Goal: Information Seeking & Learning: Learn about a topic

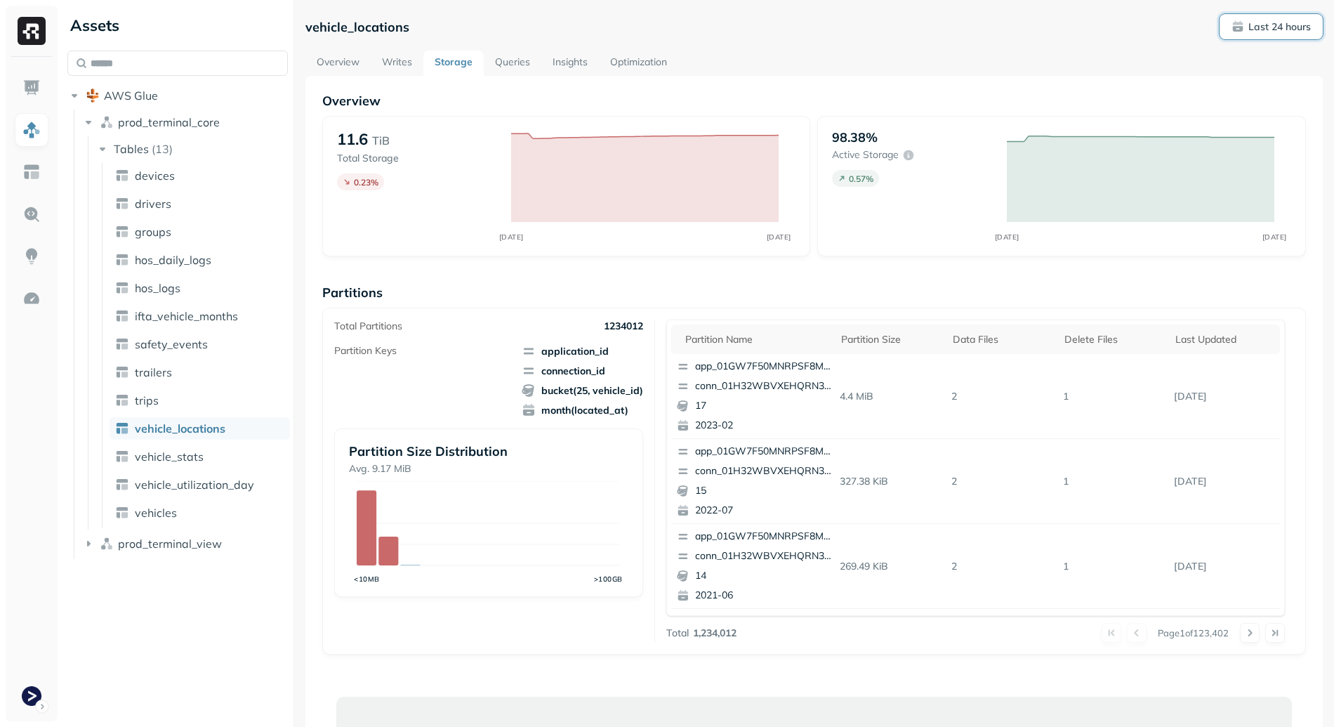
click at [1283, 25] on p "Last 24 hours" at bounding box center [1280, 26] width 63 height 13
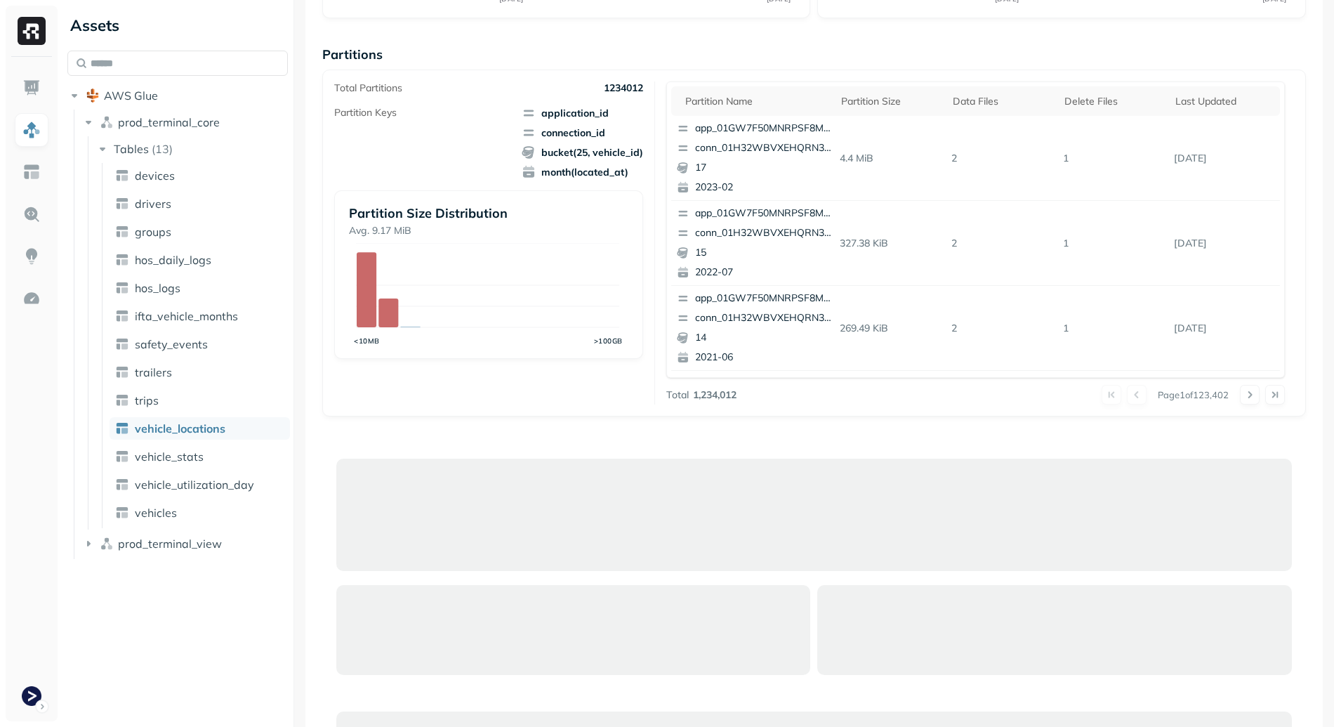
scroll to position [310, 0]
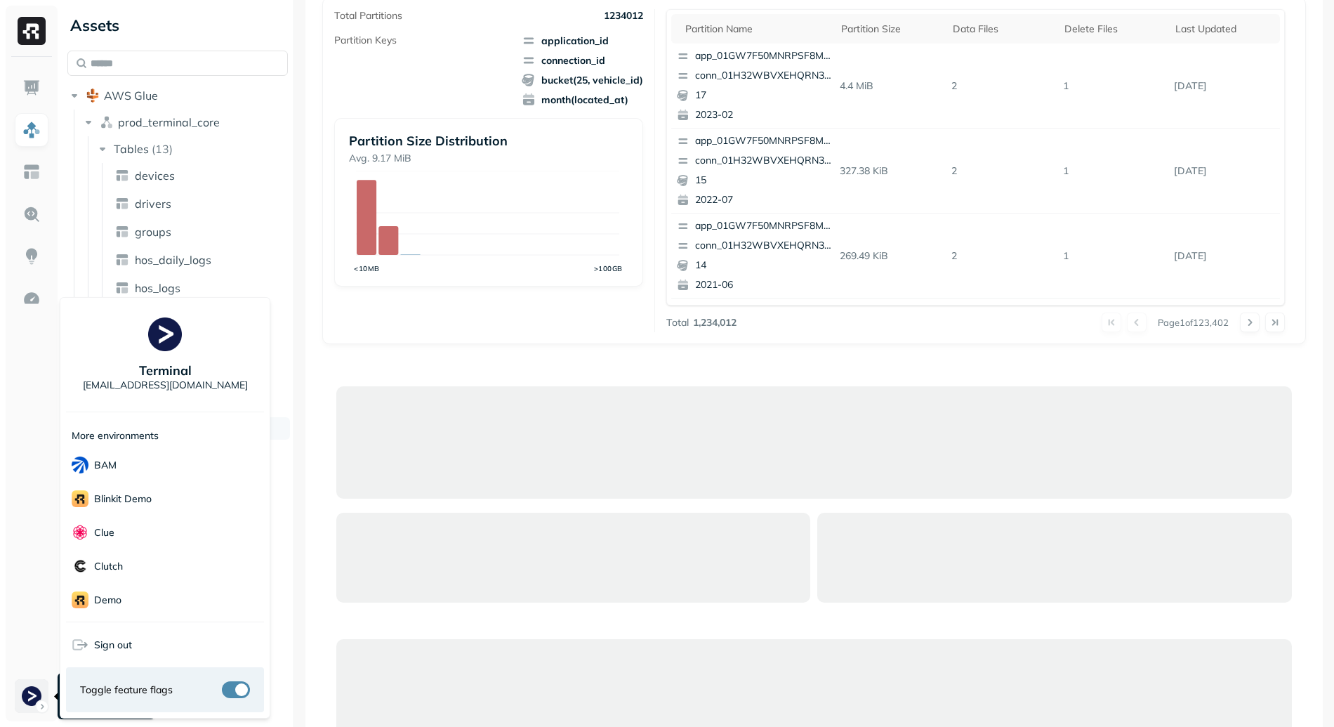
click at [23, 694] on html "Assets AWS Glue prod_terminal_core Tables ( 13 ) devices drivers groups hos_dai…" at bounding box center [667, 363] width 1334 height 727
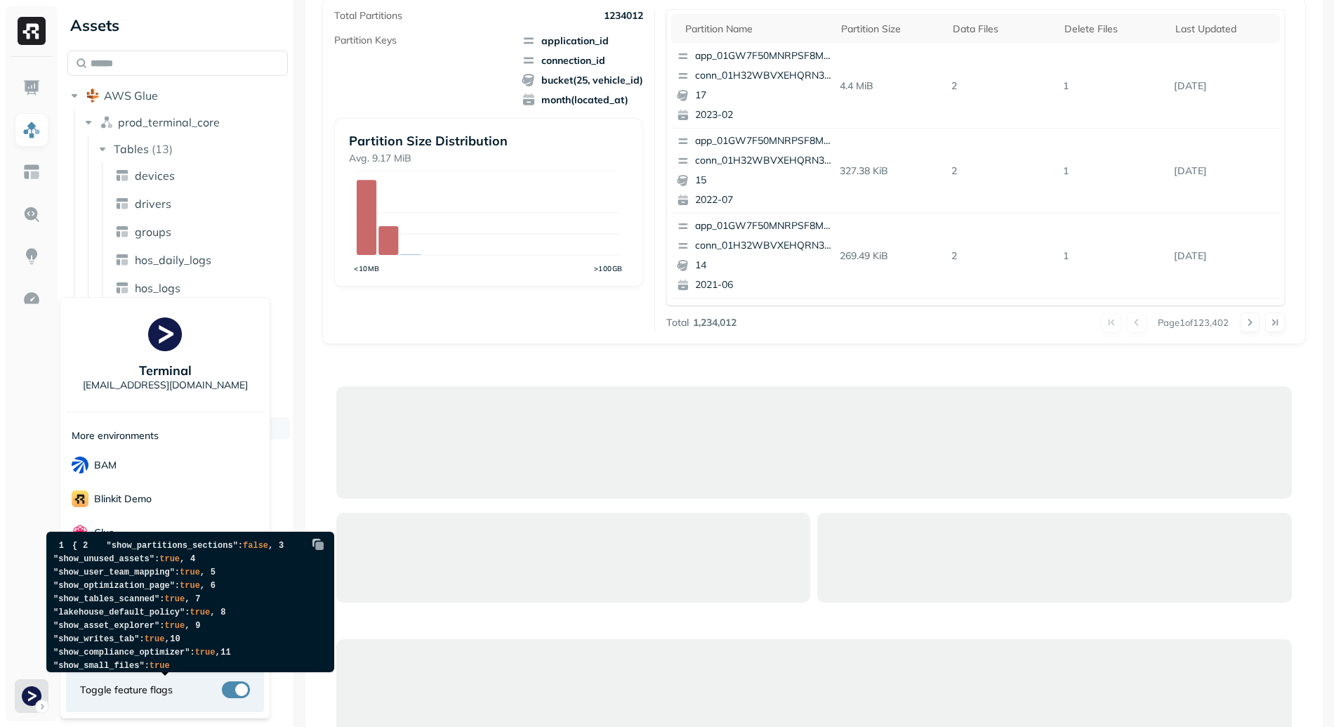
click at [240, 686] on button "button" at bounding box center [236, 689] width 28 height 17
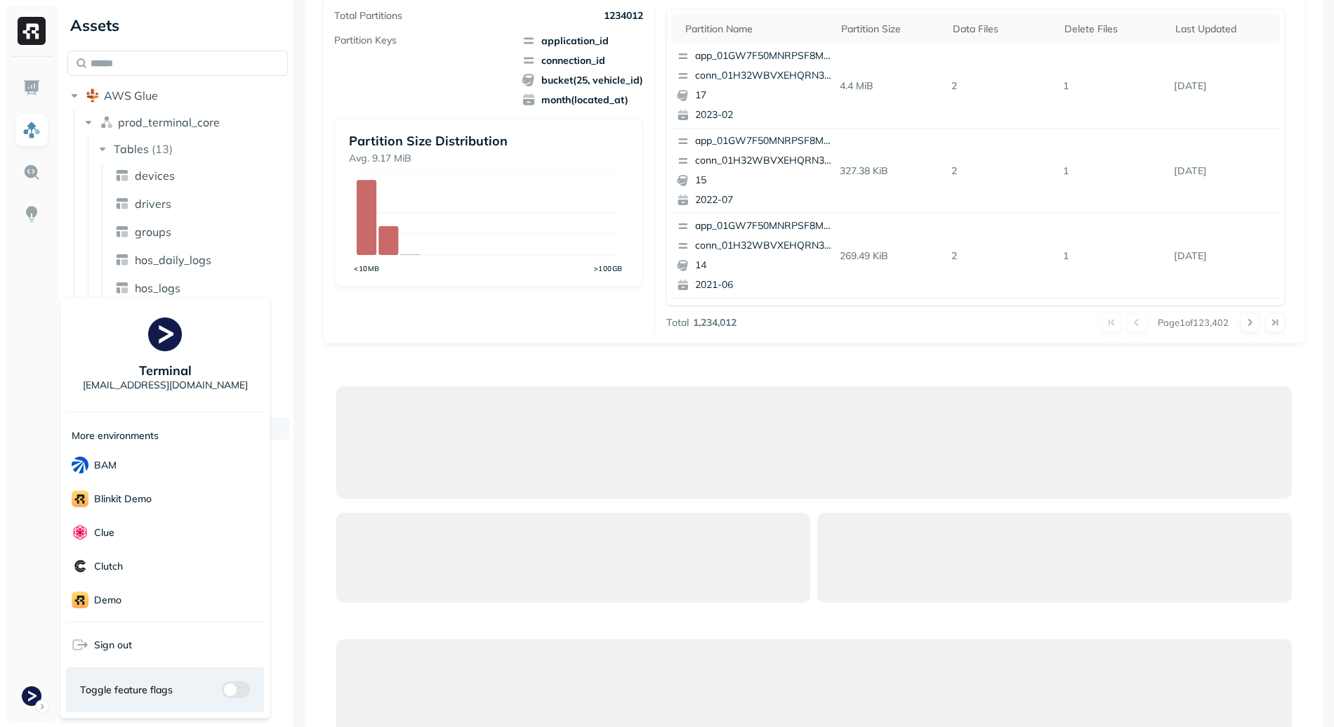
click at [394, 357] on html "Assets AWS Glue prod_terminal_core Tables ( 13 ) devices drivers groups hos_dai…" at bounding box center [667, 363] width 1334 height 727
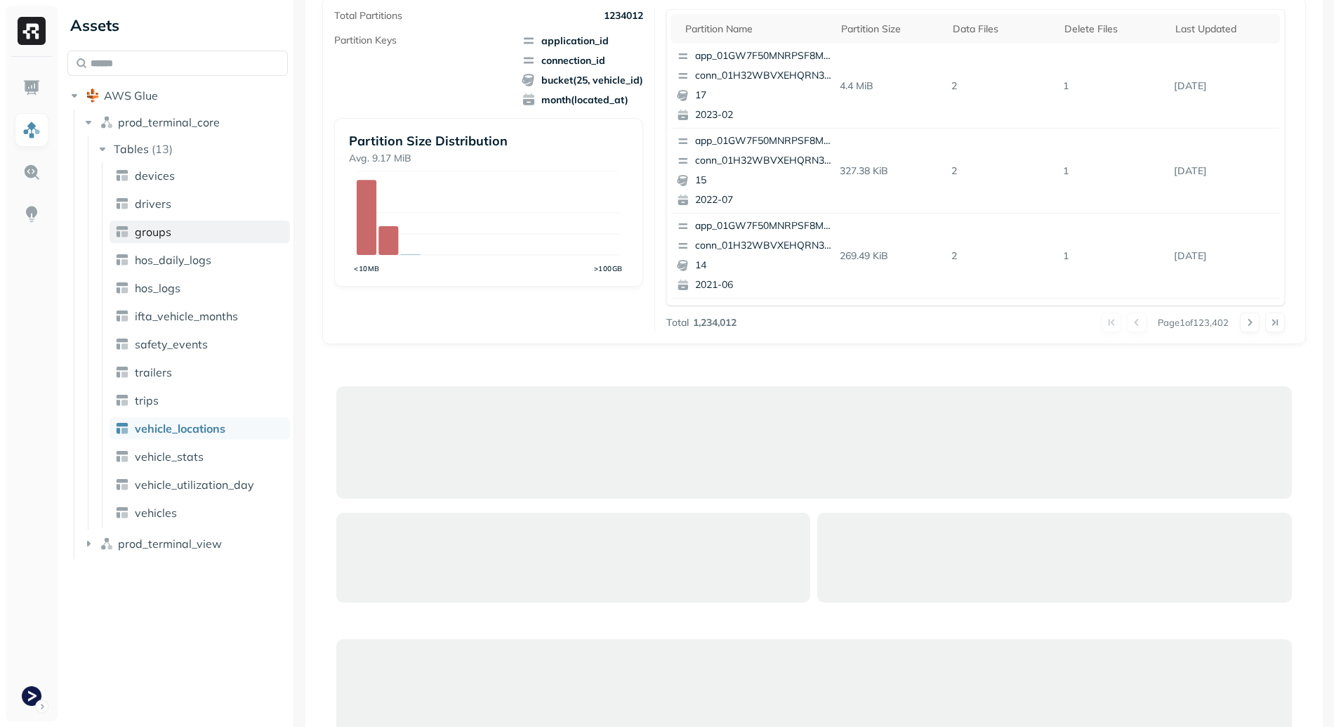
click at [176, 229] on link "groups" at bounding box center [200, 232] width 180 height 22
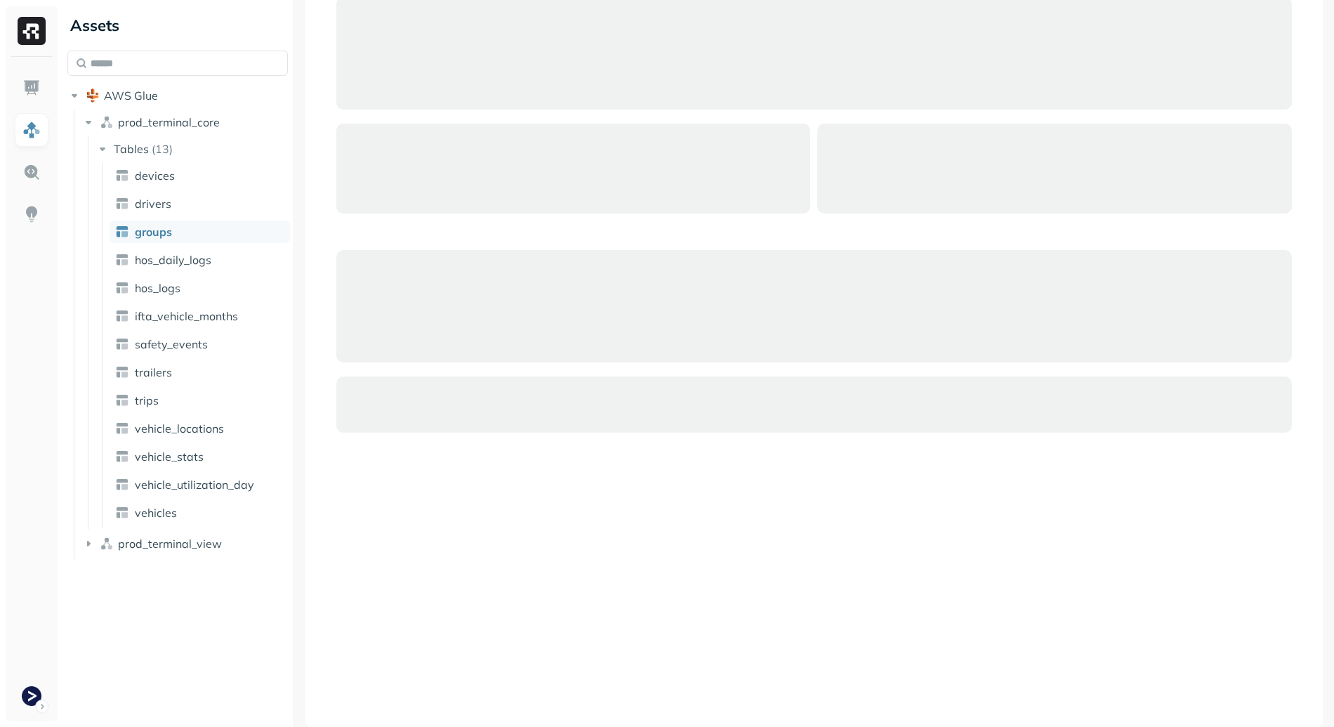
scroll to position [93, 0]
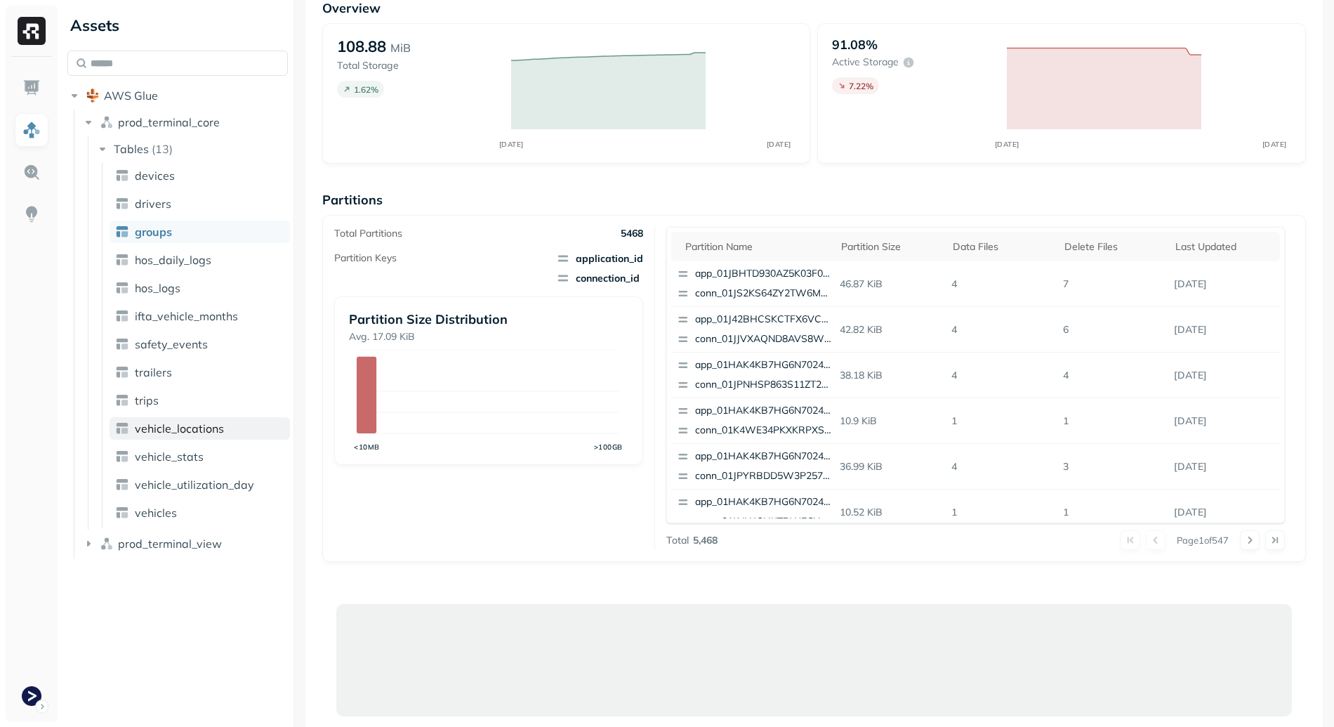
click at [228, 433] on link "vehicle_locations" at bounding box center [200, 428] width 180 height 22
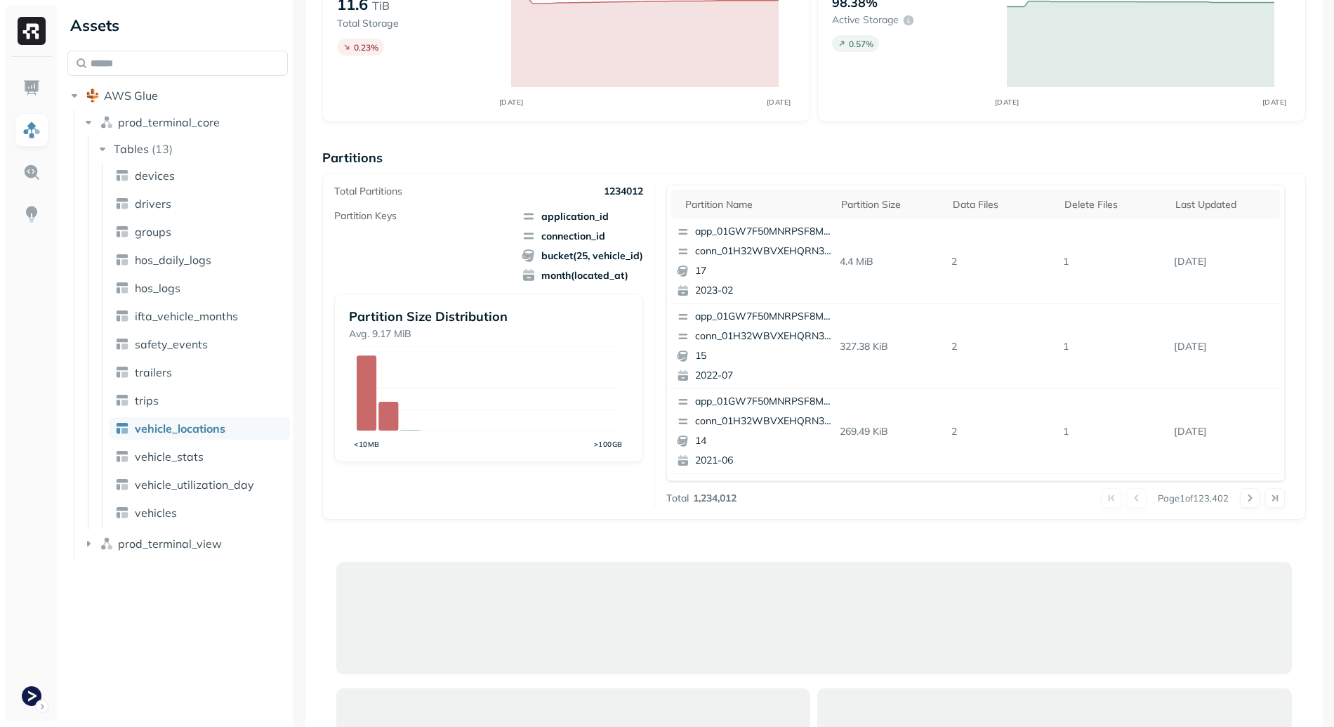
scroll to position [117, 0]
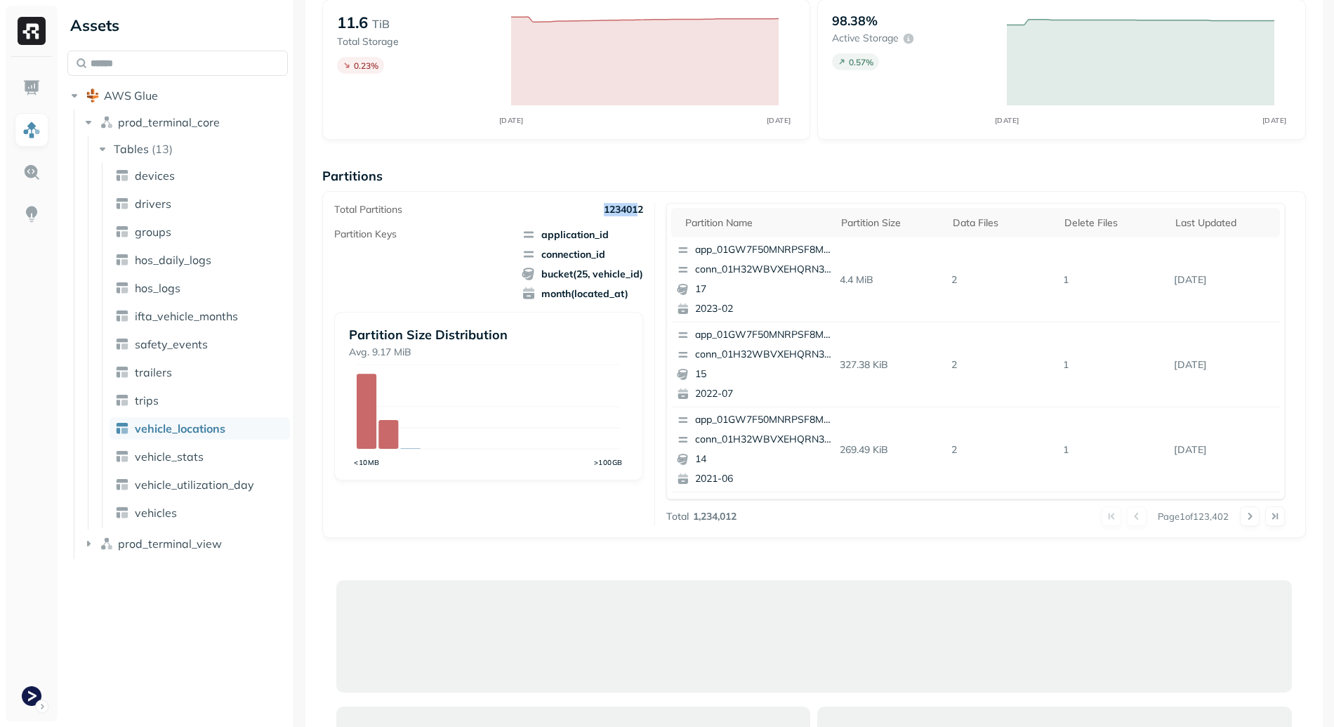
drag, startPoint x: 595, startPoint y: 209, endPoint x: 638, endPoint y: 209, distance: 42.8
click at [638, 209] on div "Total Partitions 1234012" at bounding box center [488, 209] width 309 height 13
click at [638, 209] on p "1234012" at bounding box center [623, 209] width 39 height 13
drag, startPoint x: 642, startPoint y: 209, endPoint x: 575, endPoint y: 208, distance: 67.4
click at [575, 208] on div "Total Partitions 1234012 Partition Keys application_id connection_id bucket(25,…" at bounding box center [494, 364] width 321 height 323
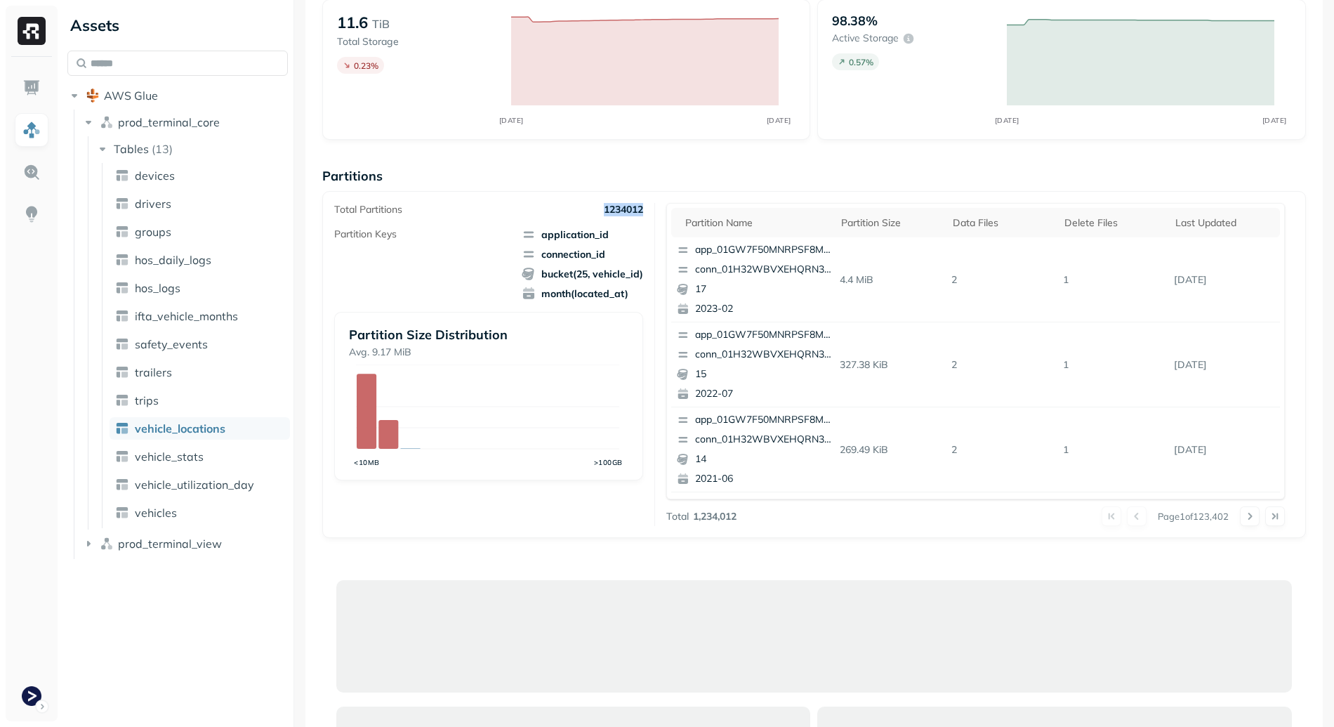
click at [575, 208] on div "Total Partitions 1234012" at bounding box center [488, 209] width 309 height 13
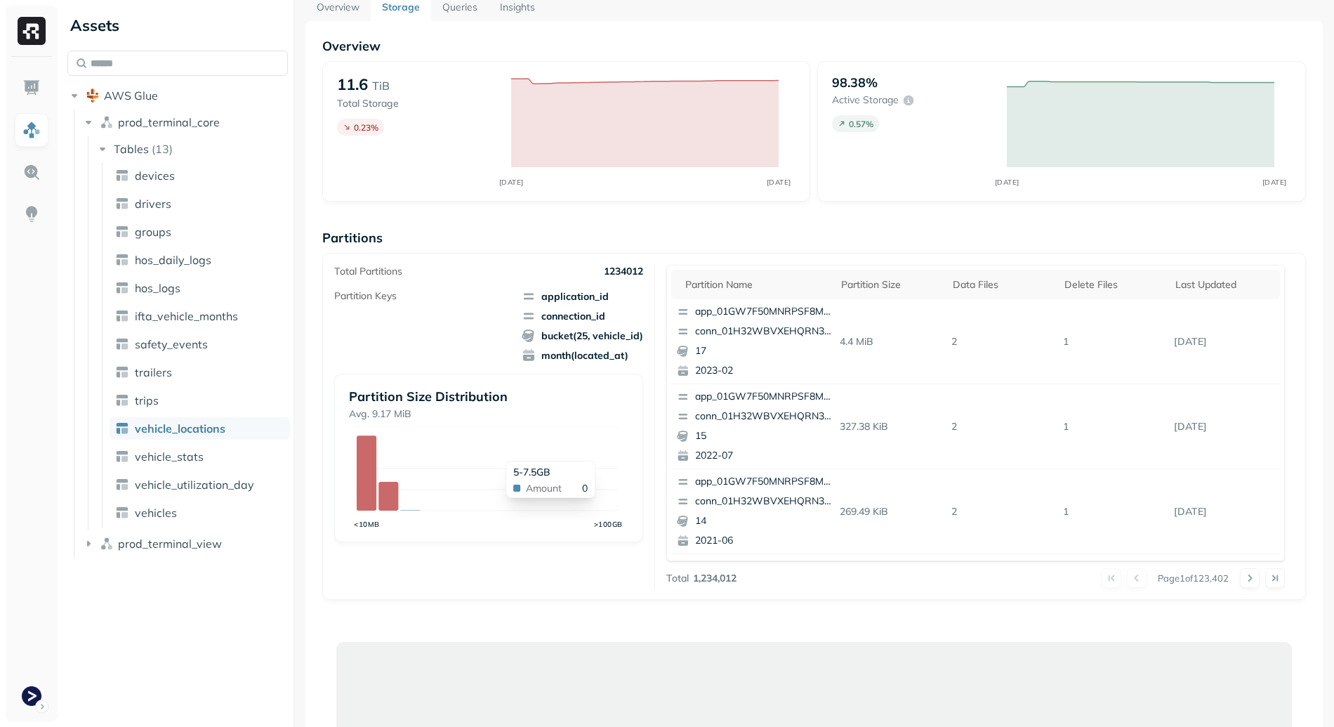
scroll to position [19, 0]
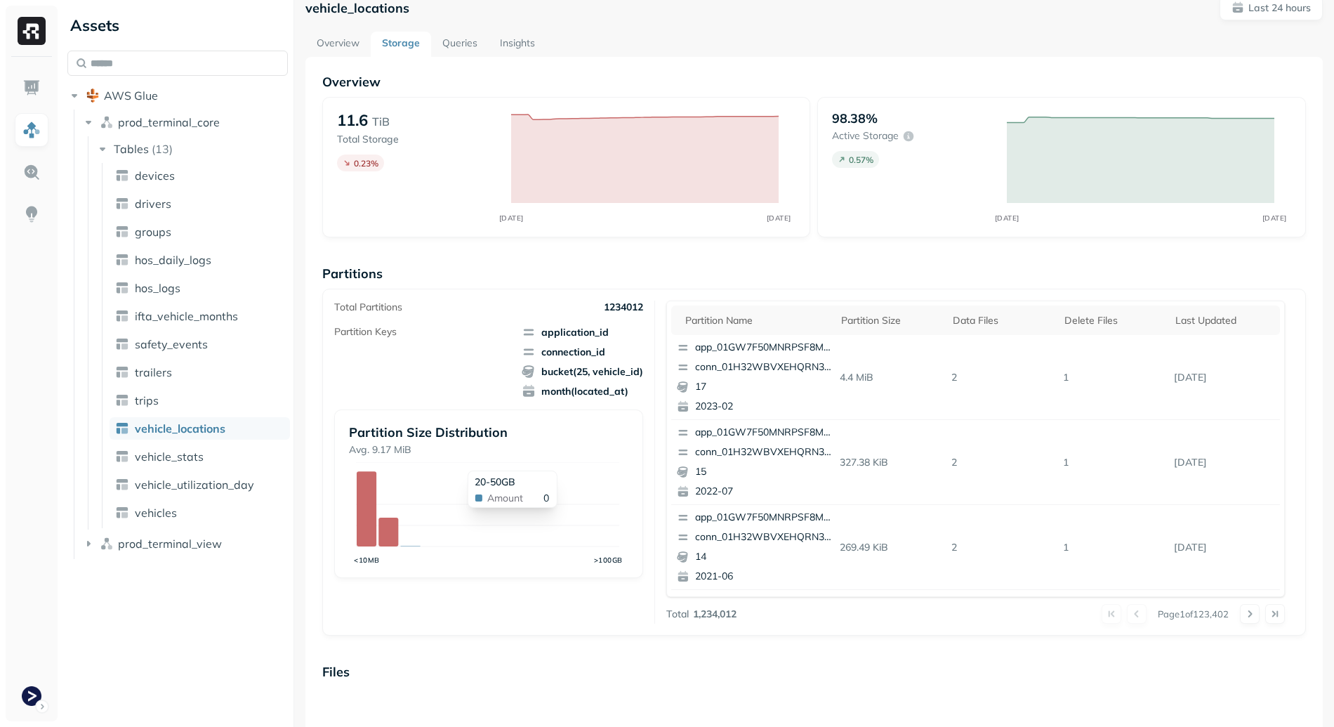
click at [573, 534] on icon "<10MB >100GB" at bounding box center [487, 514] width 277 height 105
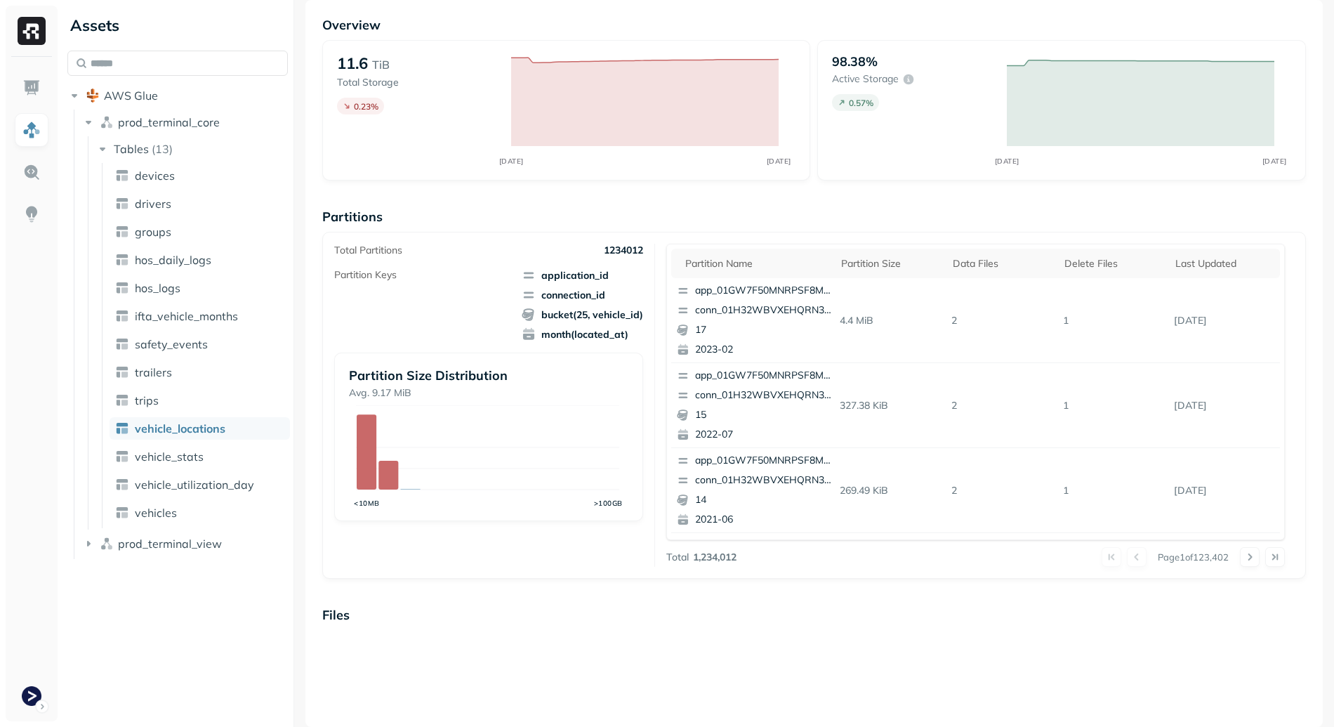
scroll to position [0, 0]
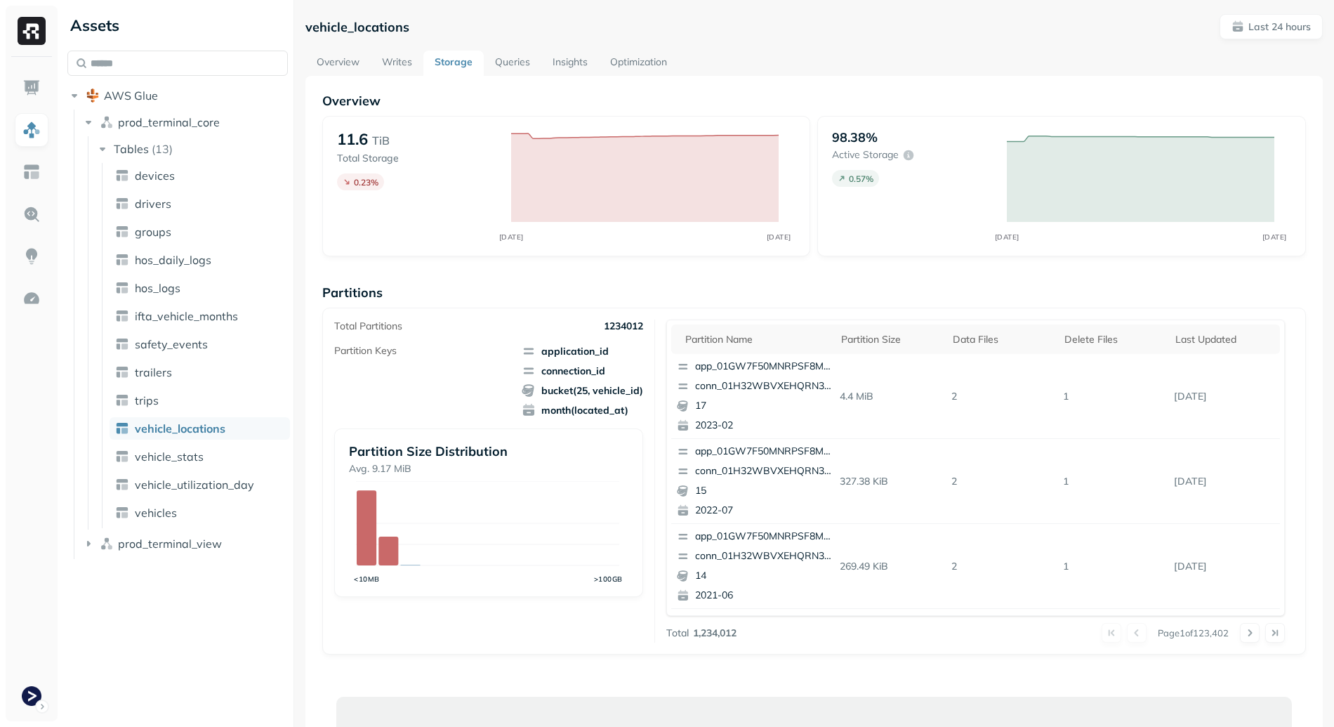
click at [249, 618] on div "Assets AWS Glue prod_terminal_core Tables ( 13 ) devices drivers groups hos_dai…" at bounding box center [178, 363] width 232 height 727
